Goal: Task Accomplishment & Management: Use online tool/utility

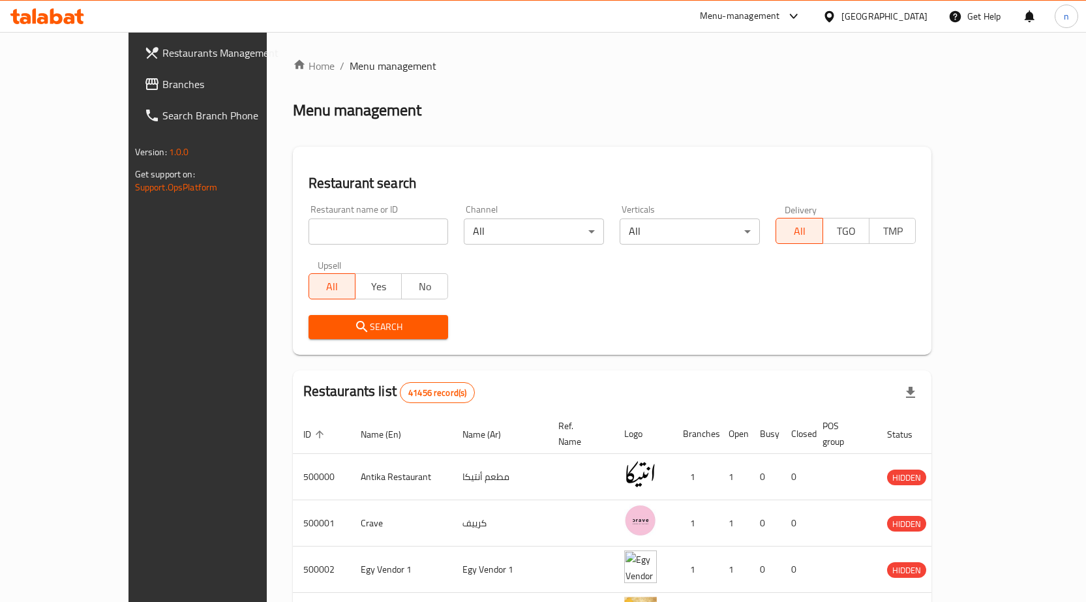
click at [162, 82] on span "Branches" at bounding box center [230, 84] width 137 height 16
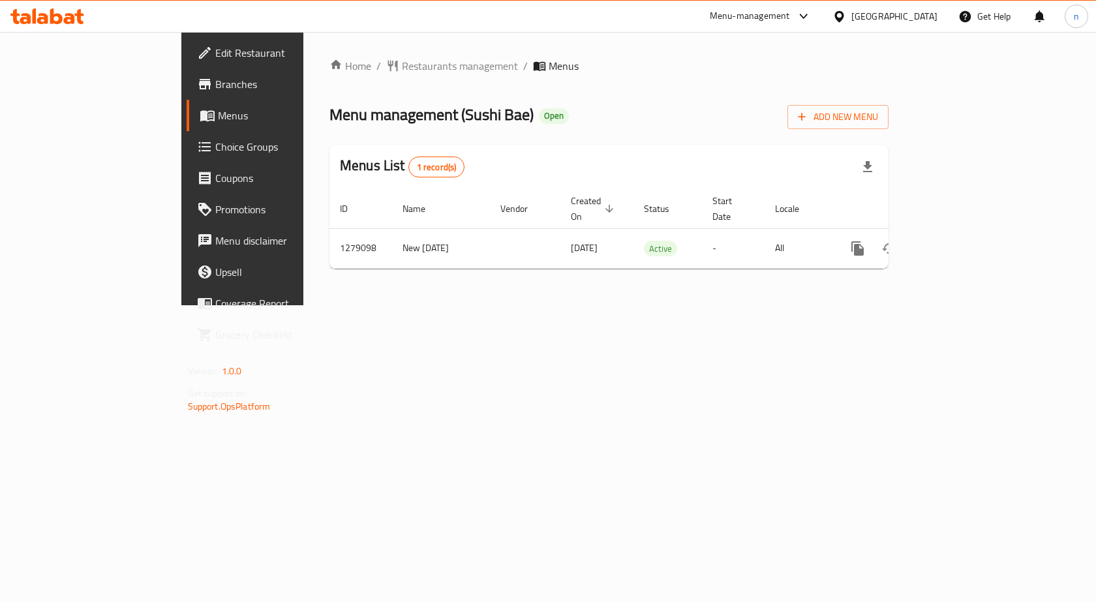
click at [215, 89] on span "Branches" at bounding box center [284, 84] width 139 height 16
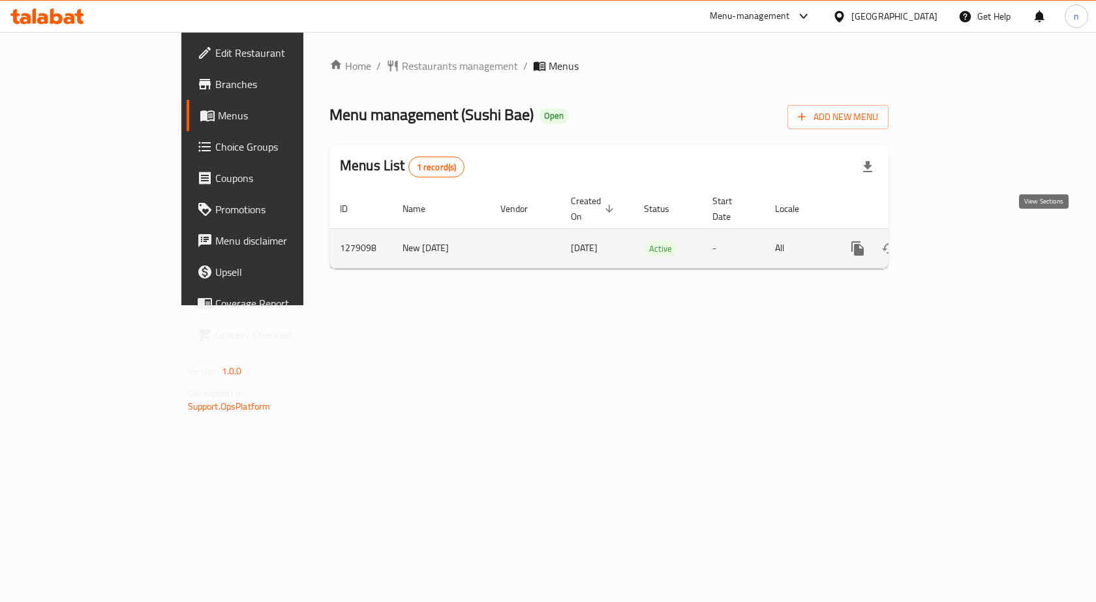
click at [960, 241] on icon "enhanced table" at bounding box center [952, 249] width 16 height 16
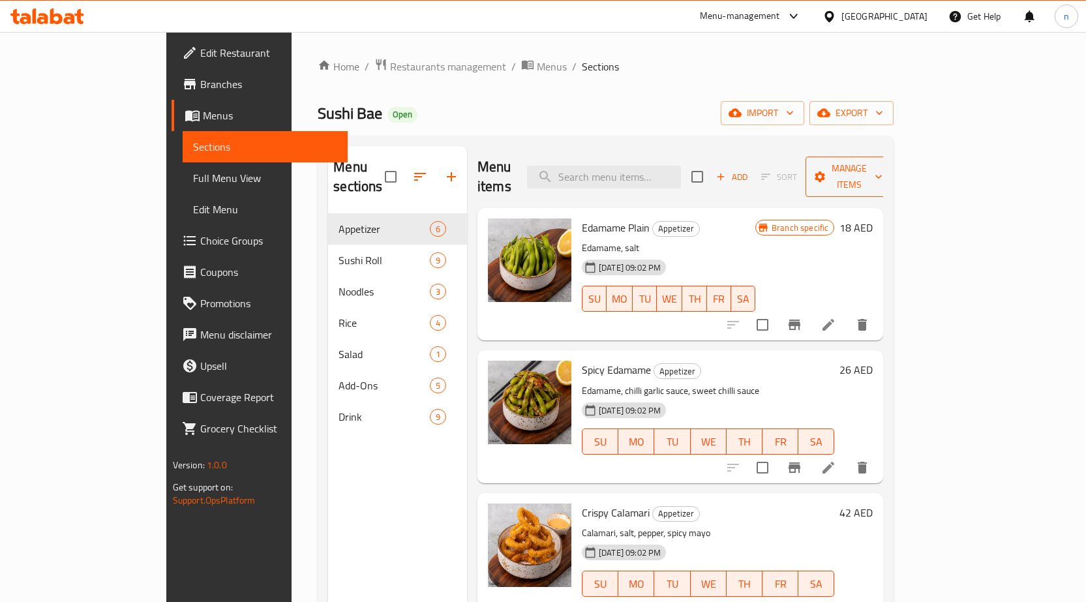
click at [883, 162] on span "Manage items" at bounding box center [849, 177] width 67 height 33
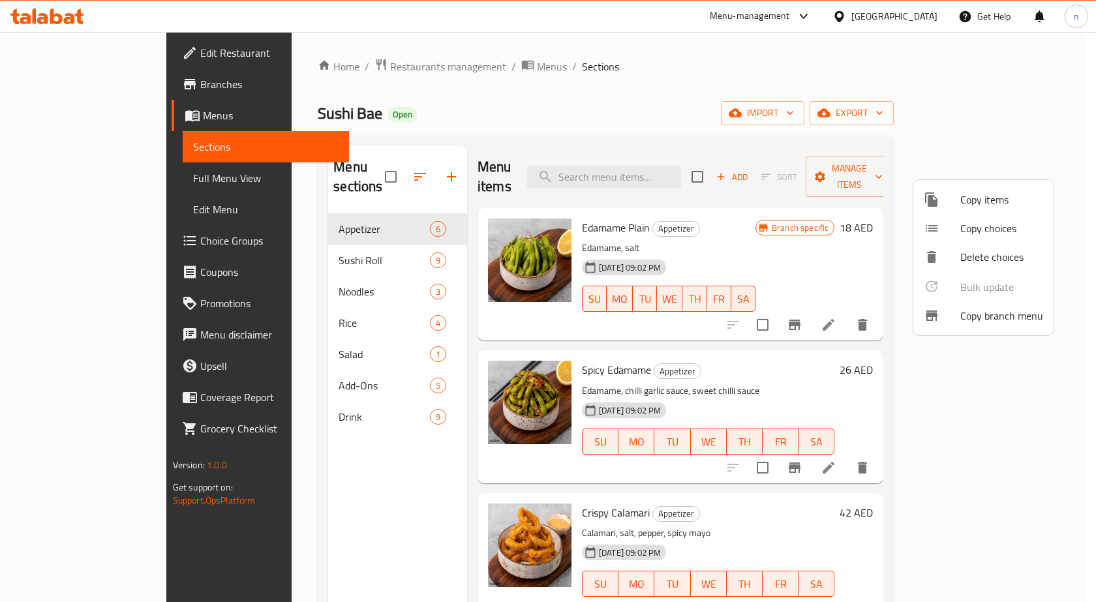
click at [957, 311] on div at bounding box center [942, 316] width 37 height 16
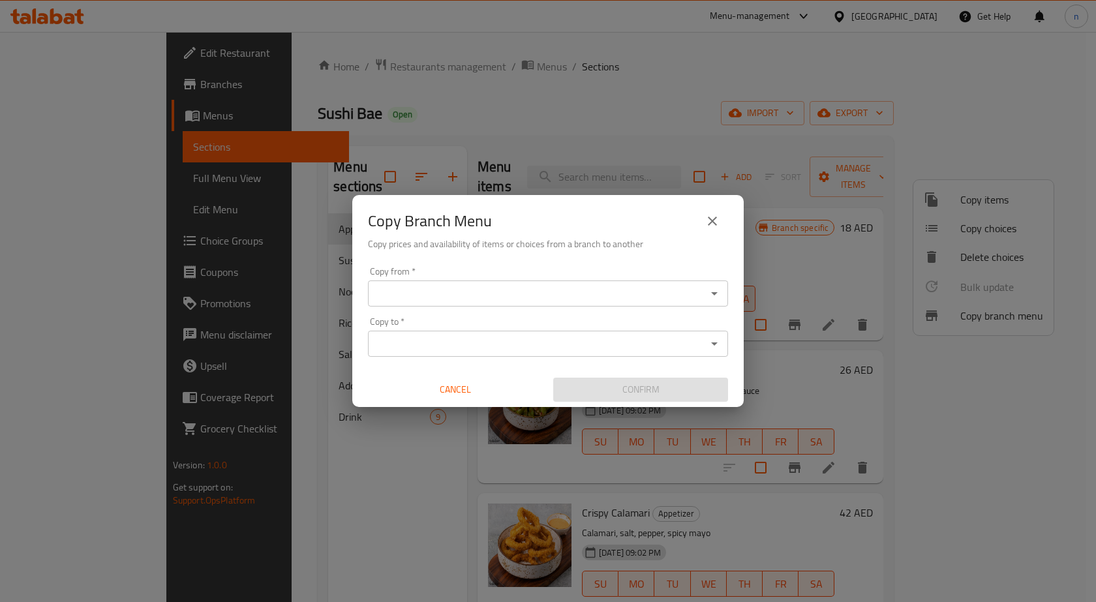
click at [718, 296] on icon "Open" at bounding box center [715, 294] width 16 height 16
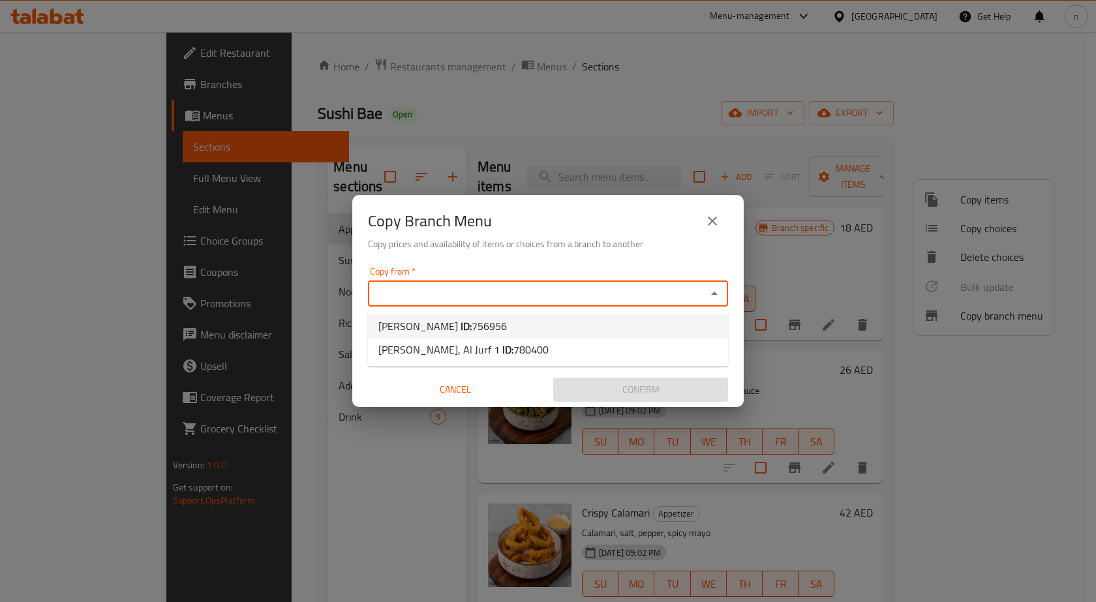
click at [604, 318] on li "Sushi Bae, Rolla ID: 756956" at bounding box center [548, 326] width 360 height 23
type input "Sushi Bae, Rolla"
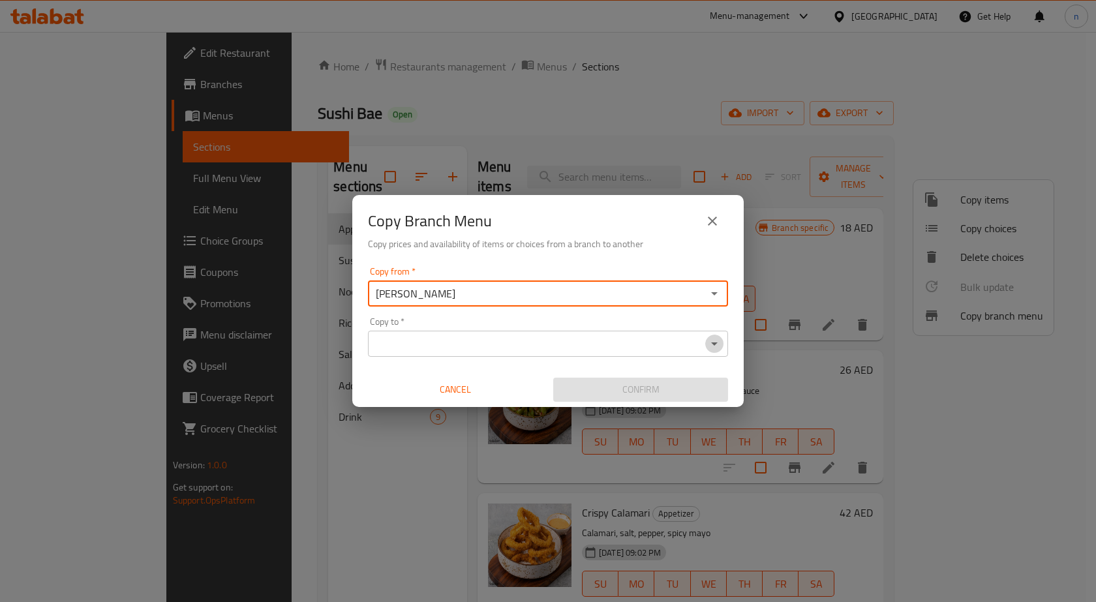
click at [715, 347] on icon "Open" at bounding box center [715, 344] width 16 height 16
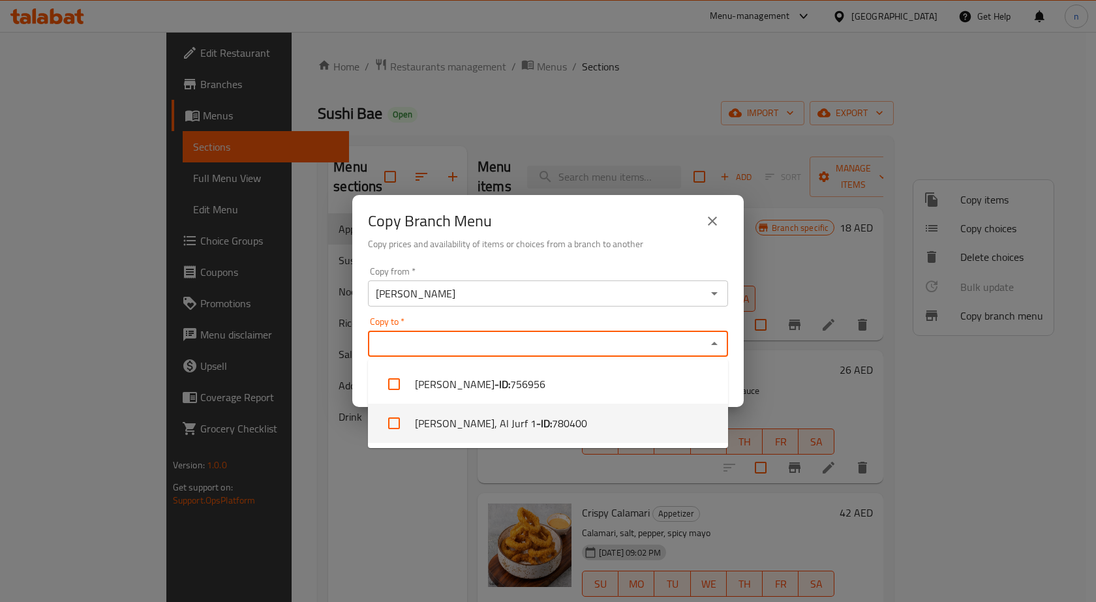
click at [626, 431] on li "Sushi Bae, Al Jurf 1 - ID: 780400" at bounding box center [548, 423] width 360 height 39
checkbox input "true"
click at [493, 351] on input "Copy to   *" at bounding box center [598, 344] width 210 height 18
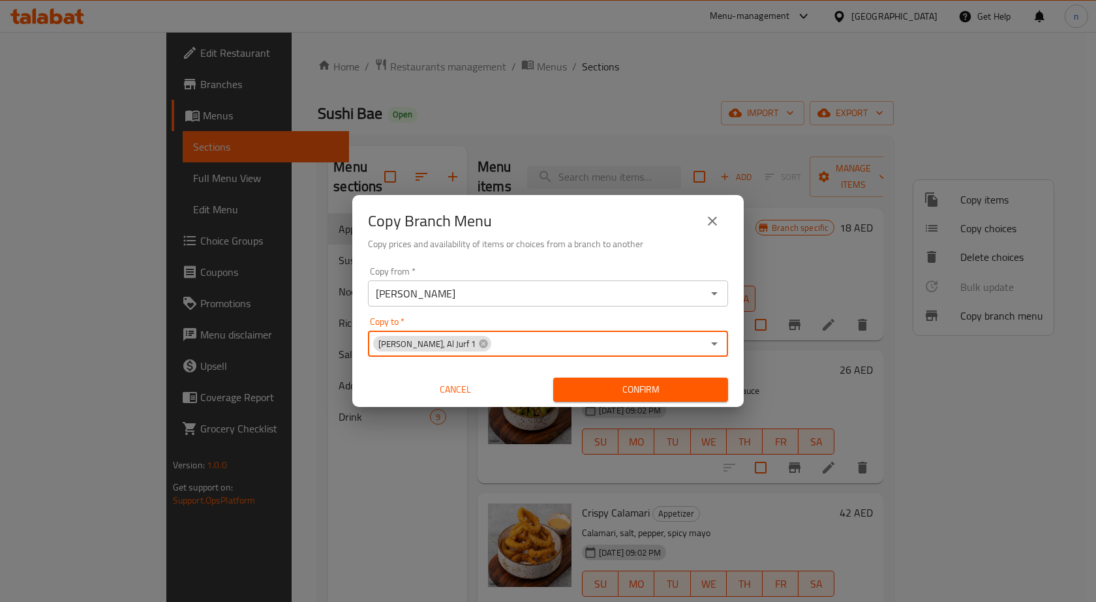
click at [659, 382] on span "Confirm" at bounding box center [641, 390] width 154 height 16
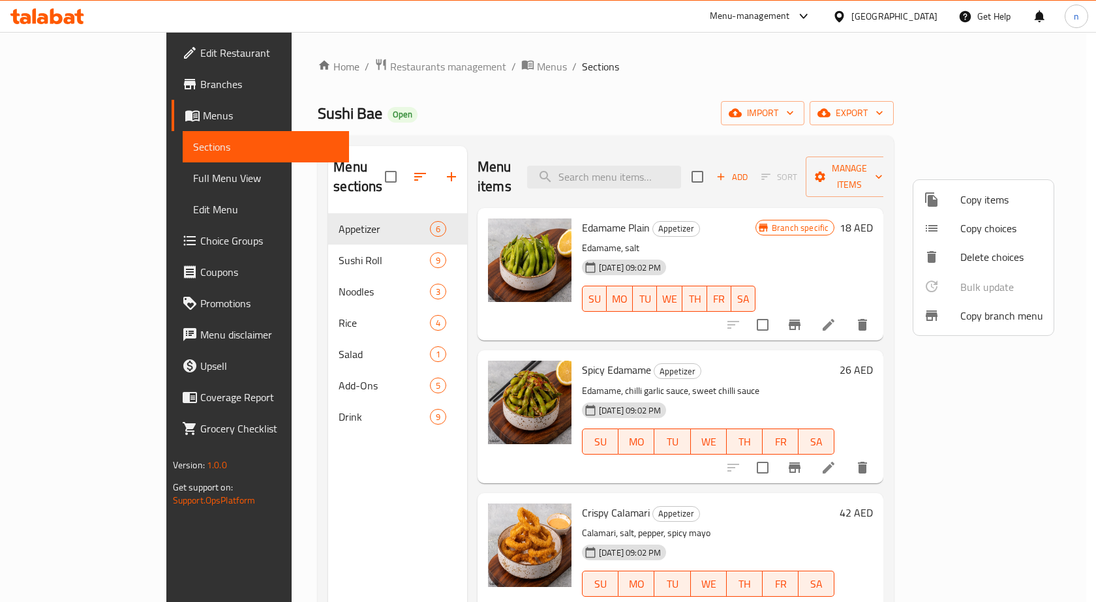
click at [704, 111] on div at bounding box center [548, 301] width 1096 height 602
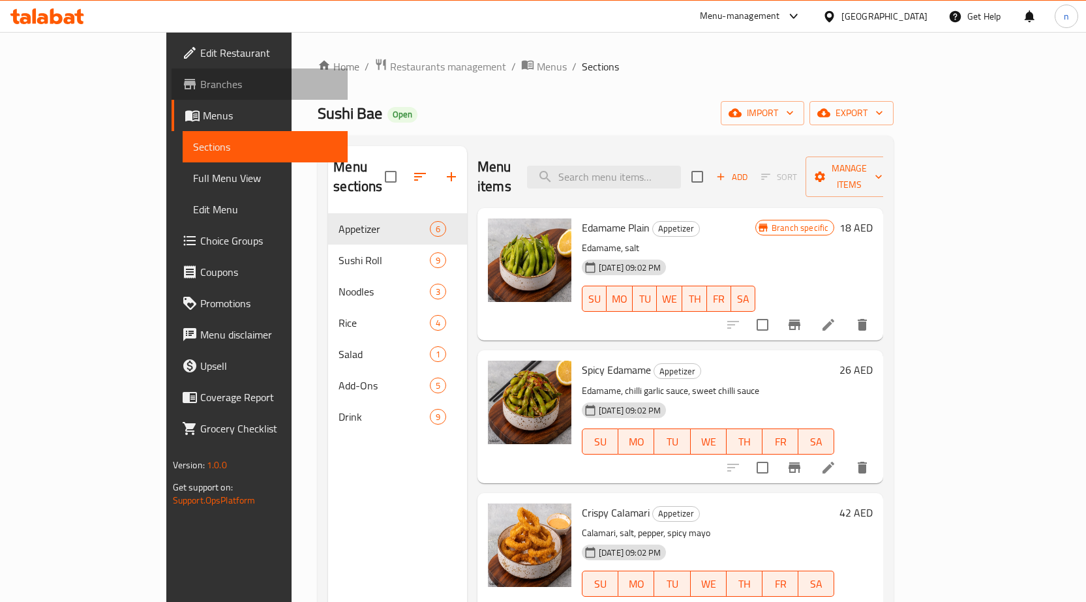
click at [200, 80] on span "Branches" at bounding box center [268, 84] width 137 height 16
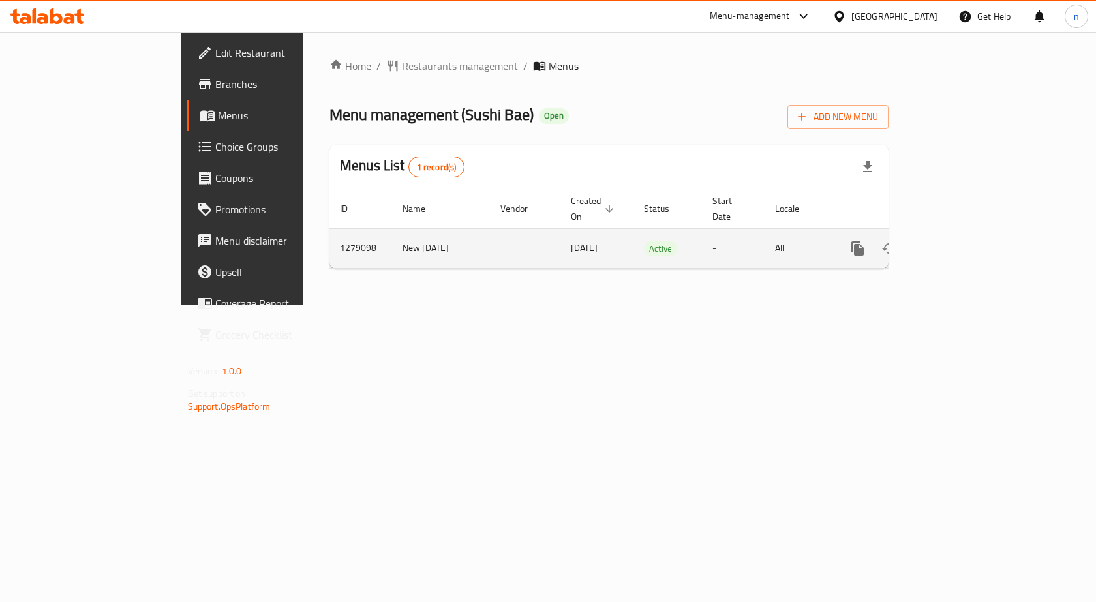
click at [960, 241] on icon "enhanced table" at bounding box center [952, 249] width 16 height 16
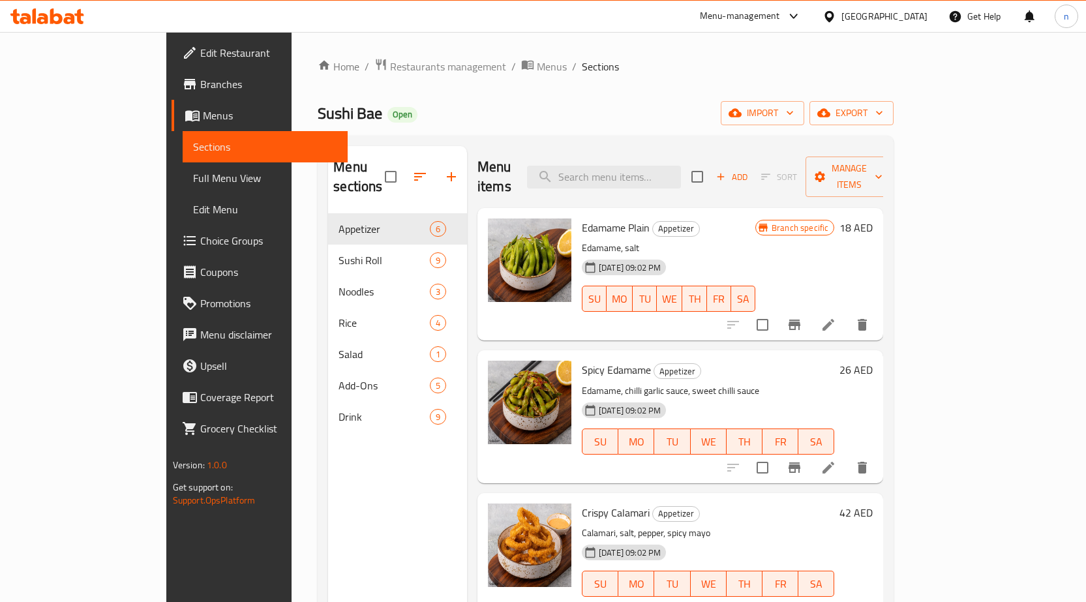
click at [200, 87] on span "Branches" at bounding box center [268, 84] width 137 height 16
